Goal: Task Accomplishment & Management: Manage account settings

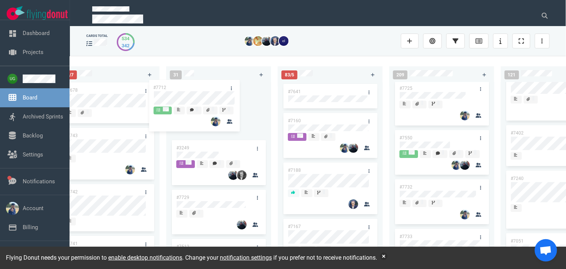
drag, startPoint x: 215, startPoint y: 87, endPoint x: 192, endPoint y: 83, distance: 23.0
click at [192, 83] on div "#7712 #3249 #7729 #7512 #7699 #7724 #7707 #7279 #7662 #7703 #7711 #6591 #7664 #…" at bounding box center [219, 167] width 96 height 170
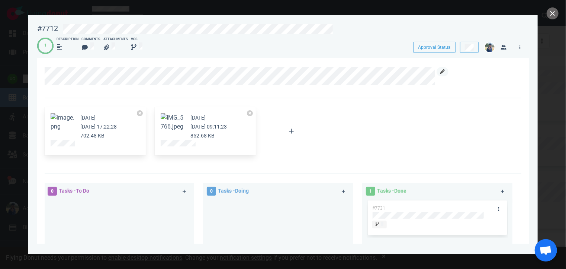
click at [442, 70] on icon at bounding box center [443, 71] width 4 height 4
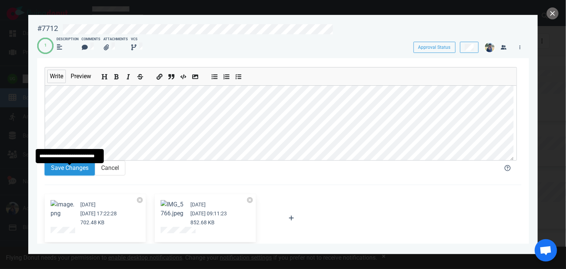
click at [54, 175] on button "Save Changes" at bounding box center [70, 167] width 50 height 15
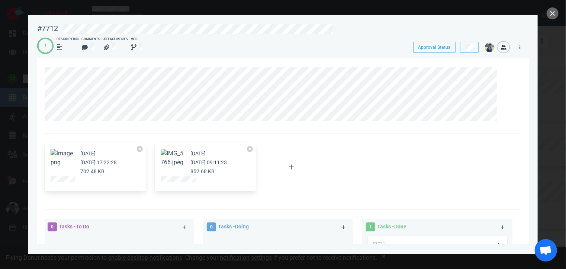
click at [504, 49] on icon "button" at bounding box center [504, 47] width 6 height 4
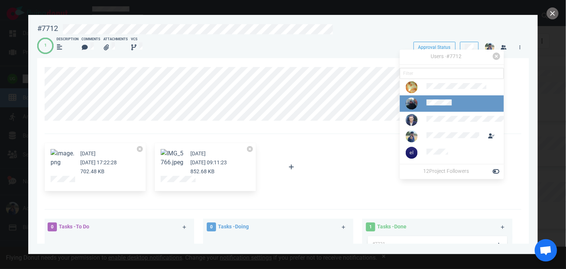
click at [458, 108] on div at bounding box center [457, 103] width 60 height 9
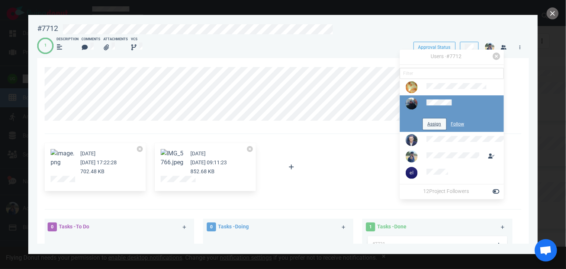
click at [435, 125] on button "Assign" at bounding box center [434, 123] width 23 height 11
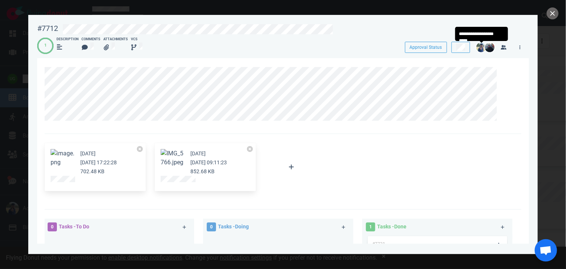
click at [480, 43] on img at bounding box center [482, 47] width 10 height 10
click at [481, 48] on img at bounding box center [482, 47] width 10 height 10
click at [519, 46] on link at bounding box center [520, 46] width 12 height 9
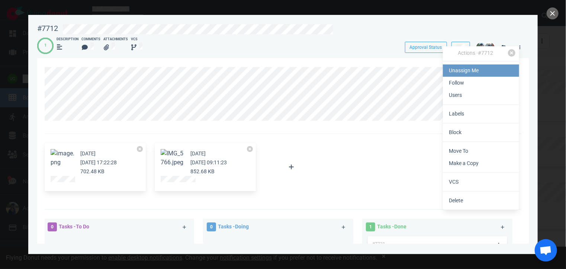
click at [487, 74] on link "Unassign Me" at bounding box center [481, 70] width 76 height 12
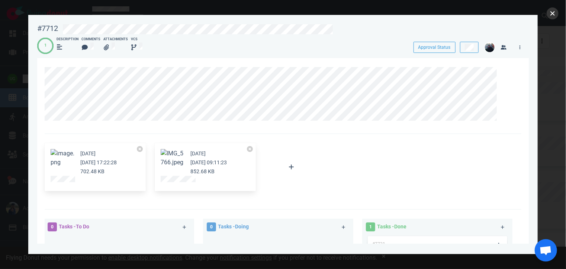
click at [548, 12] on button "close" at bounding box center [553, 13] width 12 height 12
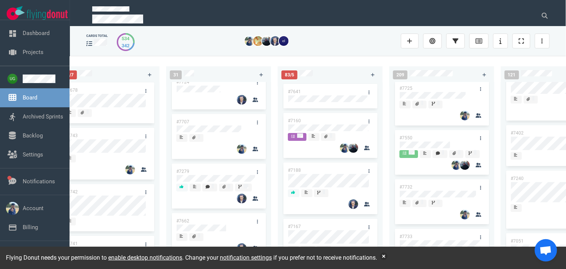
scroll to position [278, 0]
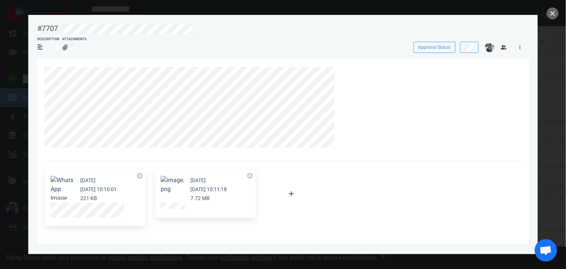
click at [523, 49] on link at bounding box center [520, 46] width 12 height 9
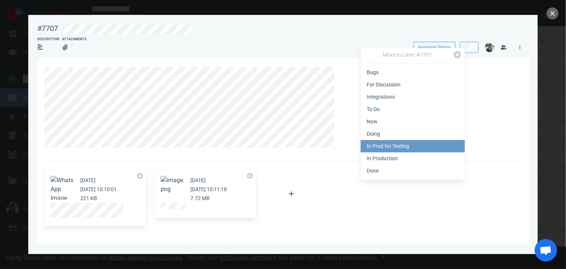
click at [400, 144] on link "In Prod for Testing" at bounding box center [413, 146] width 104 height 12
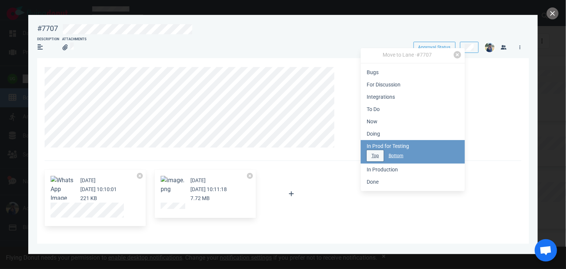
click at [370, 156] on button "Top" at bounding box center [375, 155] width 17 height 11
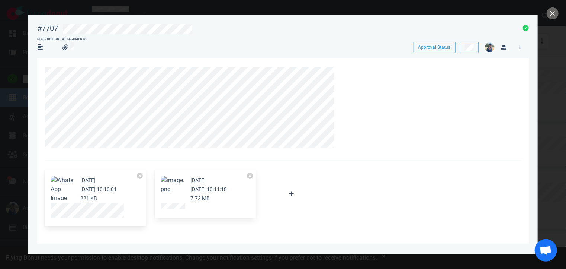
scroll to position [110, 0]
click at [38, 26] on div "#7707" at bounding box center [47, 28] width 21 height 9
copy div "#7707"
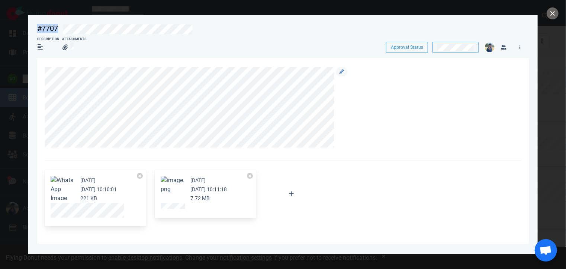
click at [392, 111] on div at bounding box center [279, 107] width 469 height 80
click at [550, 6] on div at bounding box center [283, 134] width 566 height 269
click at [550, 7] on div at bounding box center [283, 134] width 566 height 269
click at [550, 11] on button "close" at bounding box center [553, 13] width 12 height 12
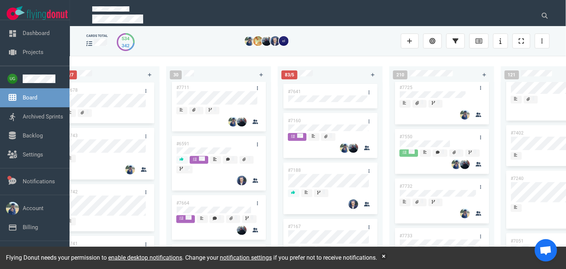
scroll to position [464, 0]
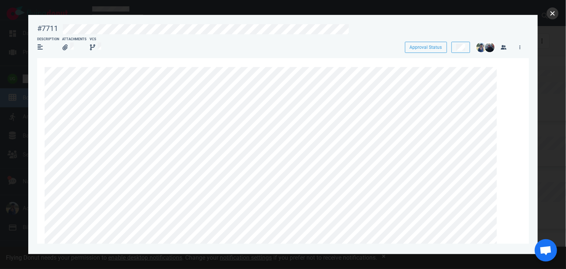
click at [553, 18] on button "close" at bounding box center [553, 13] width 12 height 12
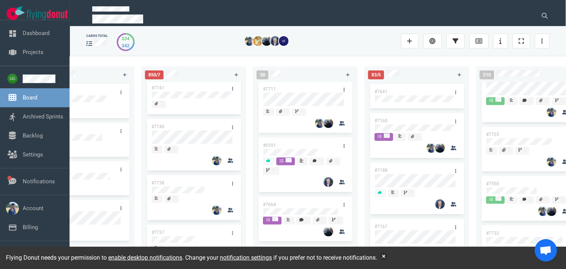
scroll to position [157, 0]
click at [231, 128] on link at bounding box center [233, 126] width 12 height 9
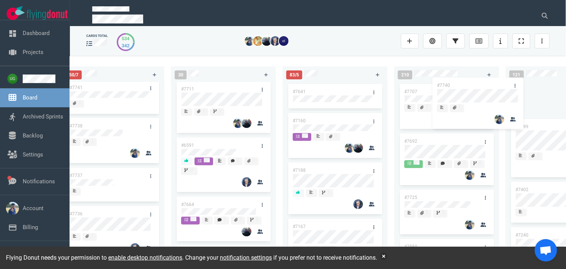
scroll to position [0, 390]
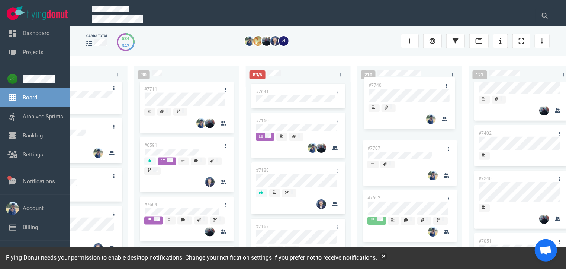
drag, startPoint x: 190, startPoint y: 128, endPoint x: 404, endPoint y: 93, distance: 216.3
click at [404, 93] on div "222 #7646 #7563 #1948 #1674 #1617 #1660 #362 #4673 53 #7700 #7696 #7633 #7625 #…" at bounding box center [318, 162] width 496 height 212
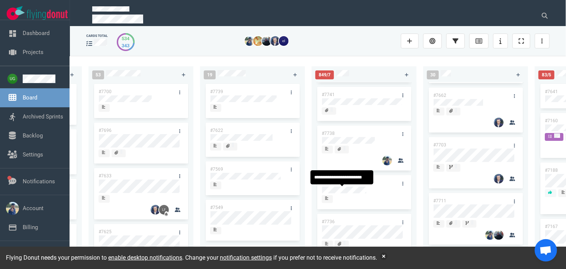
scroll to position [156, 0]
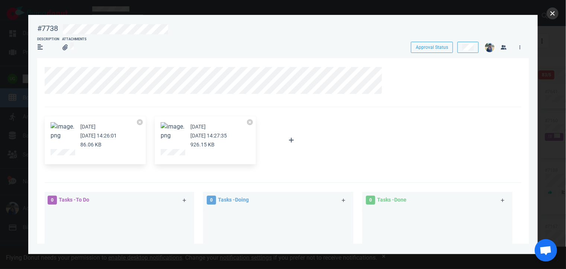
click at [551, 12] on button "close" at bounding box center [553, 13] width 12 height 12
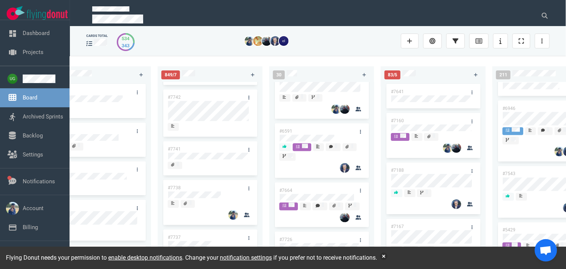
scroll to position [92, 0]
click at [461, 15] on p at bounding box center [309, 20] width 435 height 11
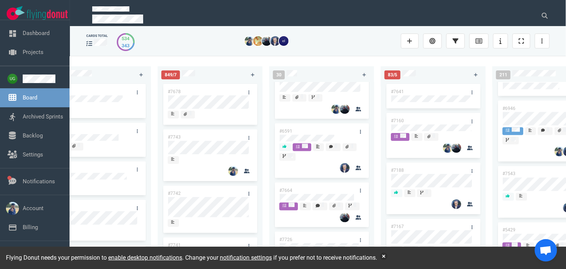
scroll to position [0, 0]
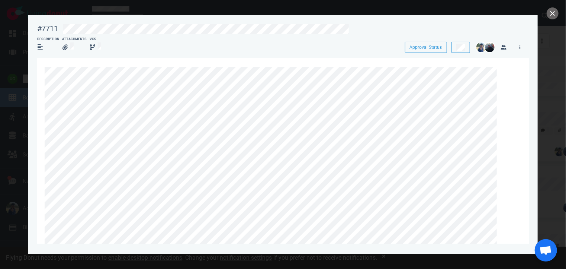
click at [44, 29] on div "#7711" at bounding box center [47, 28] width 21 height 9
copy div "#7711"
click at [503, 70] on icon at bounding box center [504, 71] width 4 height 4
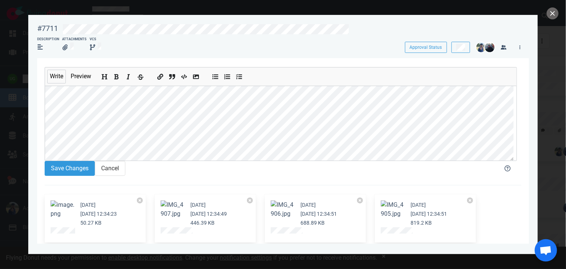
click at [141, 74] on icon "Add strikethrough text" at bounding box center [141, 77] width 6 height 6
click at [65, 170] on button "Save Changes" at bounding box center [70, 167] width 50 height 15
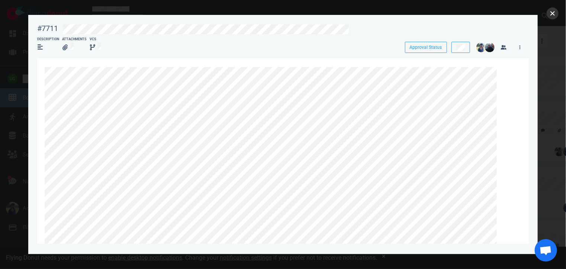
click at [549, 17] on button "close" at bounding box center [553, 13] width 12 height 12
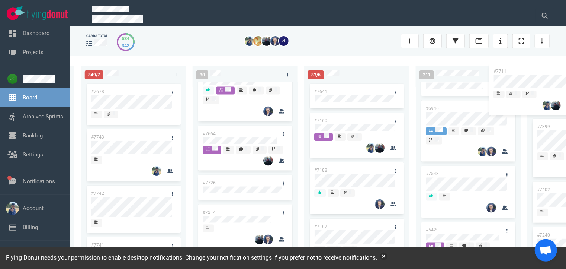
scroll to position [0, 344]
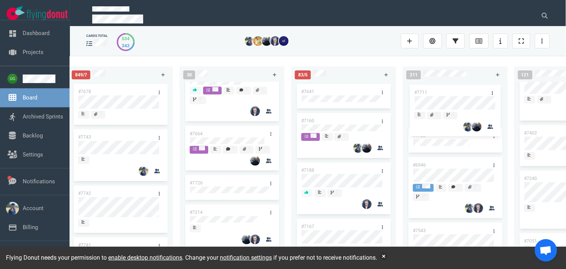
drag, startPoint x: 307, startPoint y: 86, endPoint x: 442, endPoint y: 90, distance: 135.1
click at [442, 90] on div "222 #7646 #7563 #1948 #1674 #1617 #1660 #362 #4673 53 #7700 #7696 #7633 #7625 #…" at bounding box center [318, 162] width 496 height 212
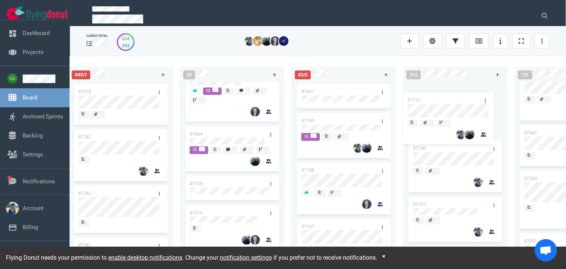
scroll to position [0, 0]
drag, startPoint x: 447, startPoint y: 155, endPoint x: 449, endPoint y: 88, distance: 67.0
click at [449, 88] on div "#7740 #7707 #7692 #7725 #7550 #7732 #7733 #7727 #6492 #7702 #7643 #7721 #7711 #…" at bounding box center [455, 167] width 96 height 170
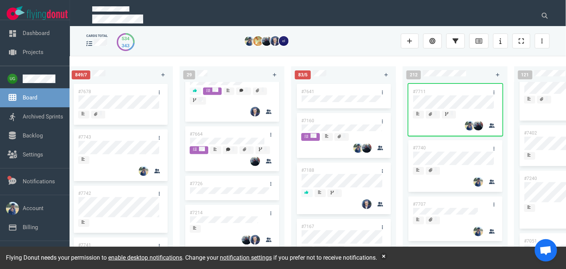
click at [365, 47] on div at bounding box center [270, 41] width 262 height 19
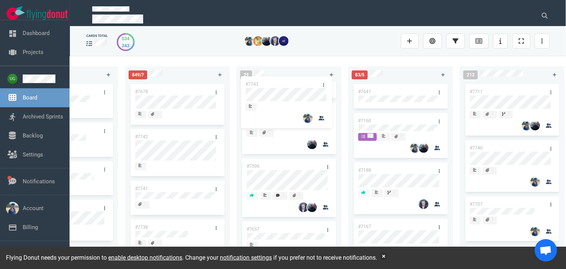
scroll to position [795, 0]
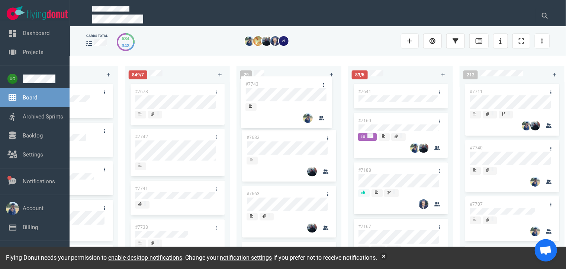
drag, startPoint x: 186, startPoint y: 135, endPoint x: 296, endPoint y: 82, distance: 122.6
click at [296, 82] on div "222 #7646 #7563 #1948 #1674 #1617 #1660 #362 #4673 53 #7700 #7696 #7633 #7625 #…" at bounding box center [318, 162] width 496 height 212
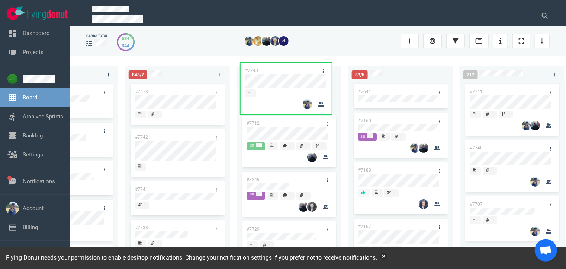
scroll to position [0, 0]
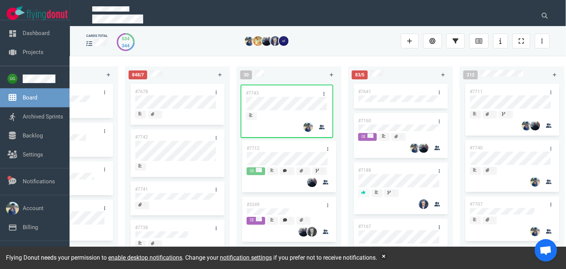
drag, startPoint x: 295, startPoint y: 129, endPoint x: 295, endPoint y: 118, distance: 10.8
click at [295, 118] on div "#7712 #3249 #7729 #7512 #7699 #7724 #7279 #7662 #7703 #6591 #7664 #7726 #7214 #…" at bounding box center [289, 167] width 96 height 170
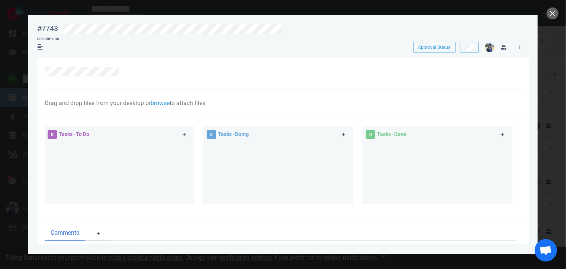
click at [44, 23] on div "#7743" at bounding box center [45, 27] width 25 height 17
copy div "#7743"
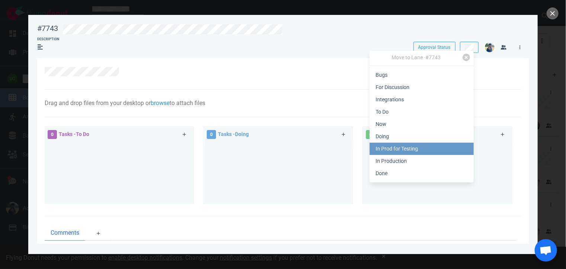
click at [419, 145] on link "In Prod for Testing" at bounding box center [422, 148] width 104 height 12
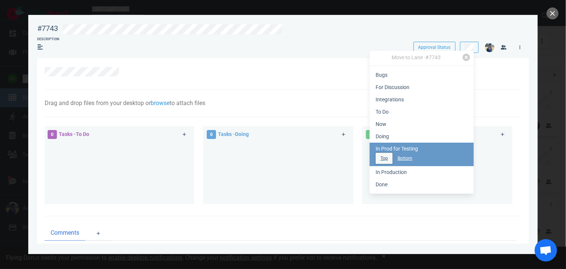
click at [384, 155] on button "Top" at bounding box center [384, 158] width 17 height 11
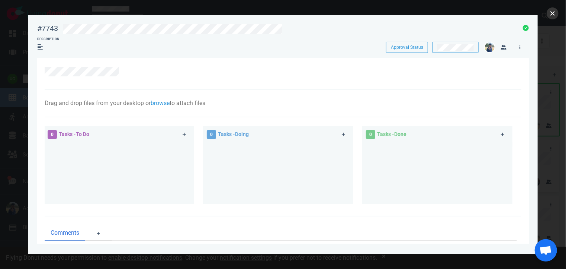
click at [554, 11] on button "close" at bounding box center [553, 13] width 12 height 12
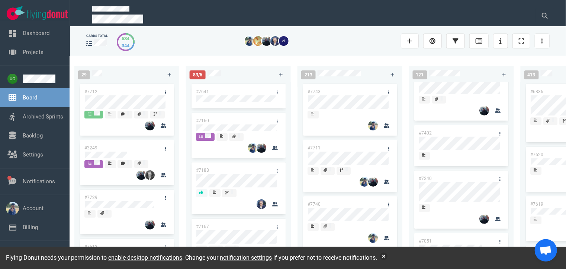
click at [199, 46] on div at bounding box center [270, 41] width 262 height 19
click at [185, 219] on div "29 #7712 #3249 #7729 #7512 #7699 #7724 #7279 #7662 #7703 #6591 #7664 #7726 #721…" at bounding box center [130, 162] width 112 height 201
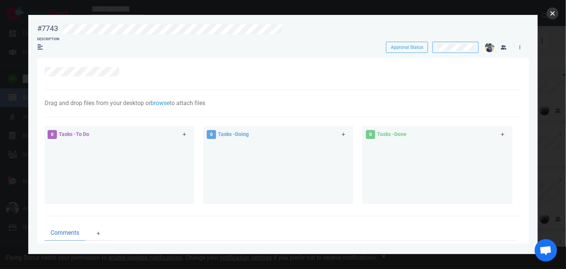
click at [551, 9] on button "close" at bounding box center [553, 13] width 12 height 12
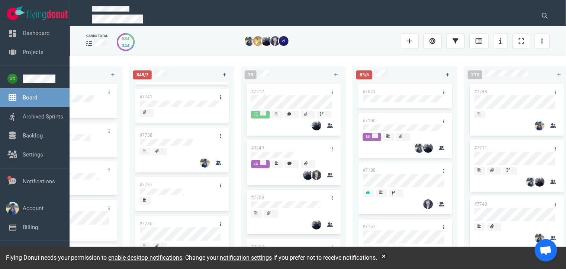
scroll to position [42, 0]
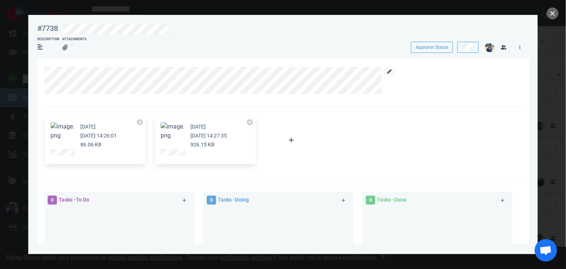
click at [385, 73] on link at bounding box center [390, 71] width 12 height 9
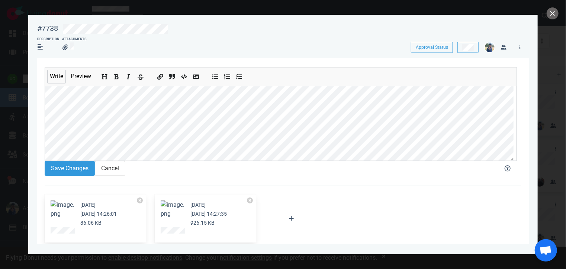
click at [140, 73] on button "Add strikethrough text" at bounding box center [141, 75] width 10 height 8
click at [74, 170] on button "Save Changes" at bounding box center [70, 167] width 50 height 15
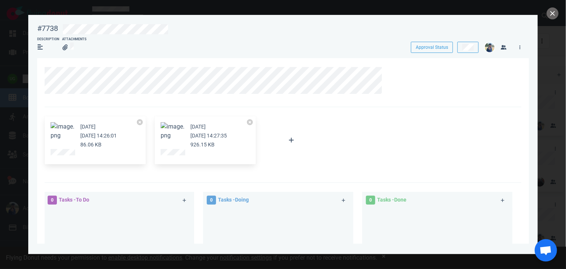
click at [174, 131] on button "Zoom image" at bounding box center [173, 131] width 24 height 18
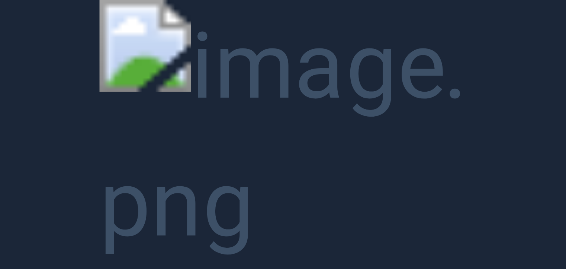
click at [551, 122] on button "Unzoom image" at bounding box center [283, 134] width 566 height 269
